Goal: Task Accomplishment & Management: Manage account settings

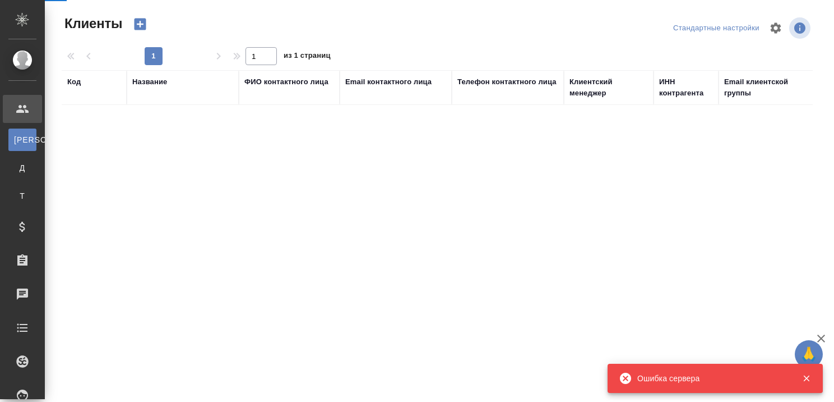
select select "RU"
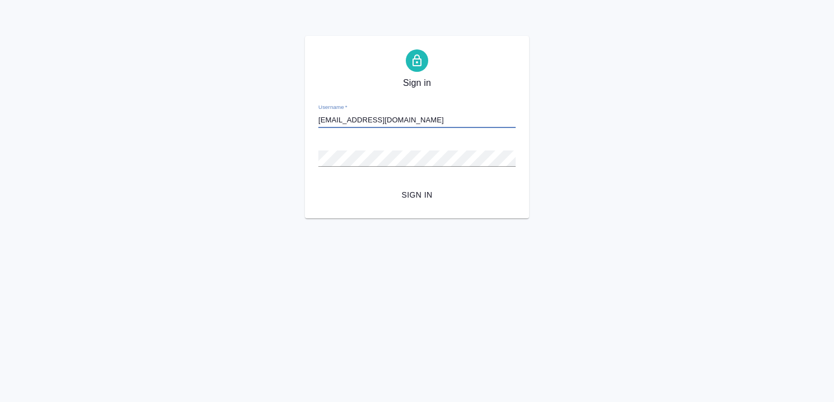
type input "[EMAIL_ADDRESS][DOMAIN_NAME]"
click at [409, 193] on span "Sign in" at bounding box center [417, 195] width 179 height 14
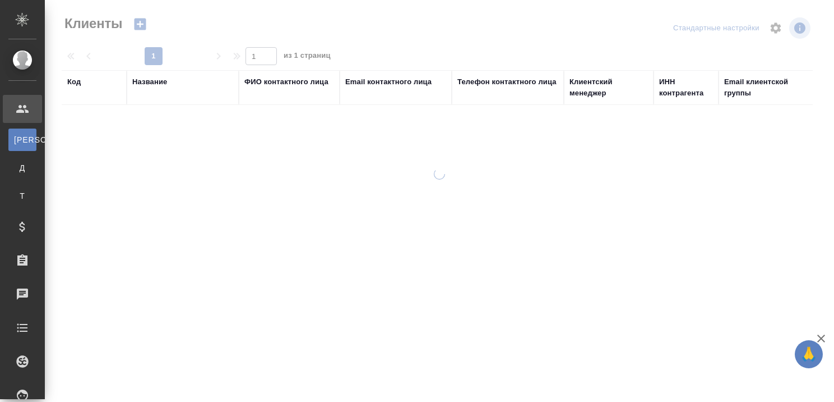
select select "RU"
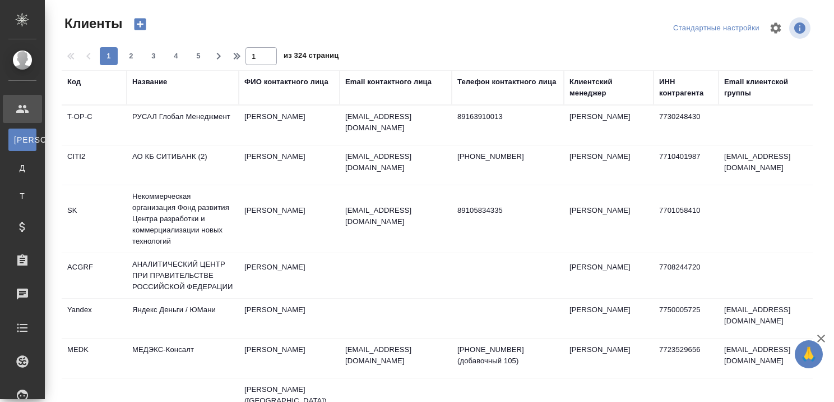
select select "RU"
